Goal: Book appointment/travel/reservation

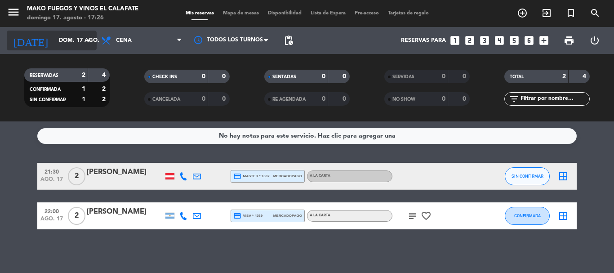
click at [74, 44] on input "dom. 17 ago." at bounding box center [92, 40] width 76 height 15
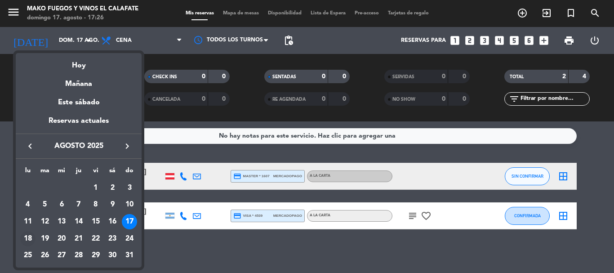
click at [29, 234] on div "18" at bounding box center [27, 238] width 15 height 15
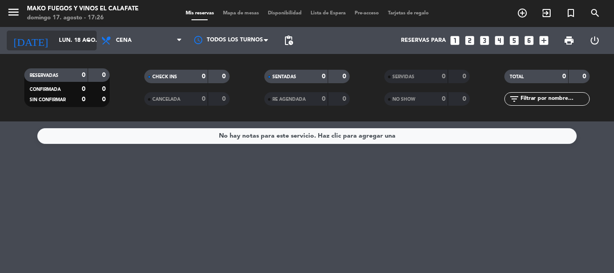
click at [87, 43] on icon "arrow_drop_down" at bounding box center [89, 40] width 11 height 11
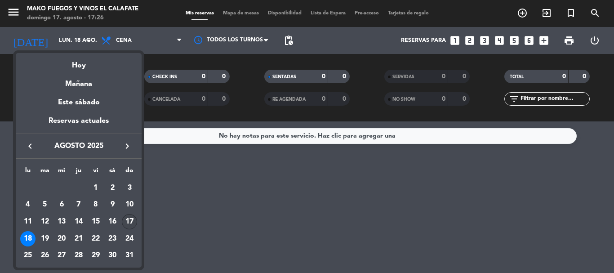
click at [132, 221] on div "17" at bounding box center [129, 221] width 15 height 15
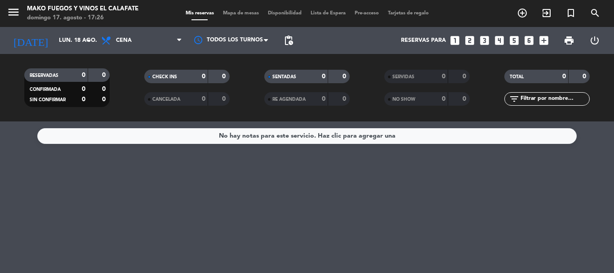
type input "dom. 17 ago."
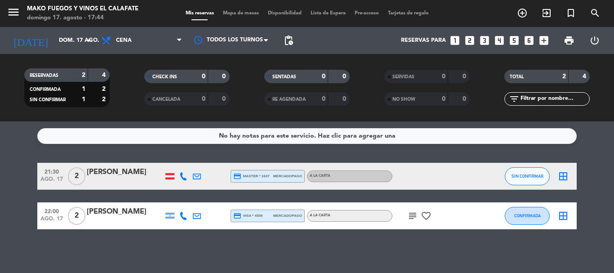
click at [168, 177] on div at bounding box center [169, 176] width 9 height 6
click at [168, 216] on div at bounding box center [169, 216] width 9 height 6
click at [413, 218] on icon "subject" at bounding box center [412, 215] width 11 height 11
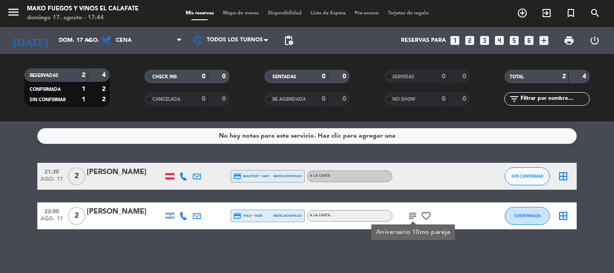
click at [343, 241] on div "No hay notas para este servicio. Haz clic para agregar una 21:30 [DATE] 2 [PERS…" at bounding box center [307, 196] width 614 height 151
